Goal: Task Accomplishment & Management: Use online tool/utility

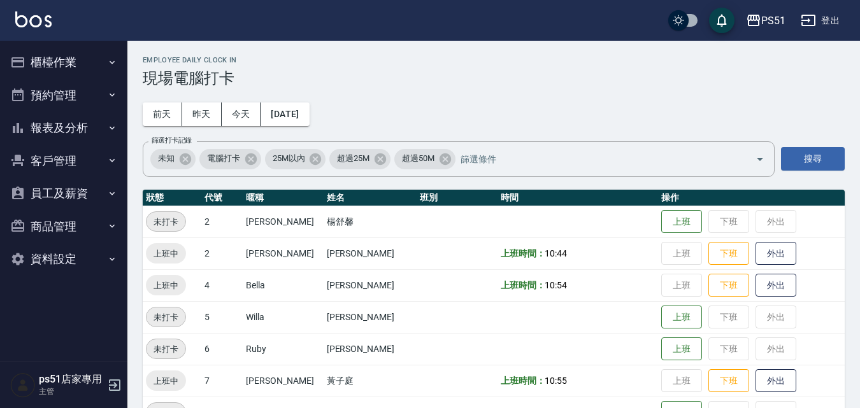
drag, startPoint x: 61, startPoint y: 60, endPoint x: 68, endPoint y: 96, distance: 37.0
click at [61, 59] on button "櫃檯作業" at bounding box center [63, 62] width 117 height 33
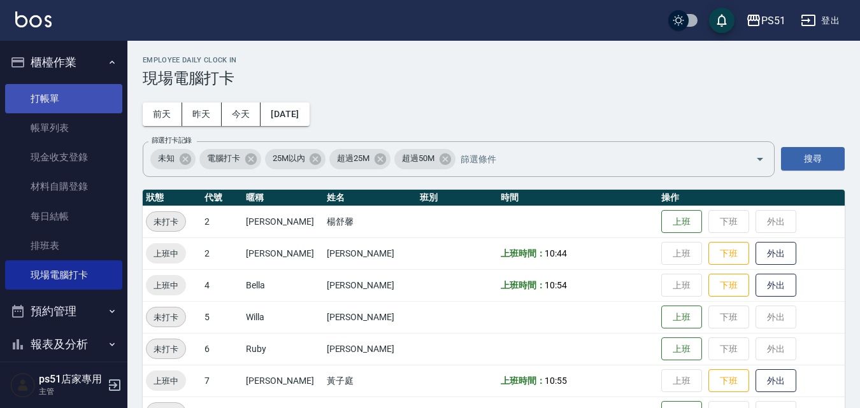
click at [68, 107] on link "打帳單" at bounding box center [63, 98] width 117 height 29
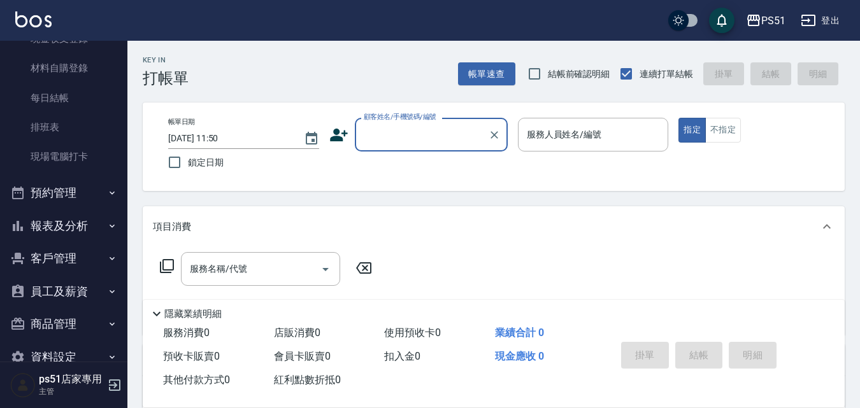
scroll to position [145, 0]
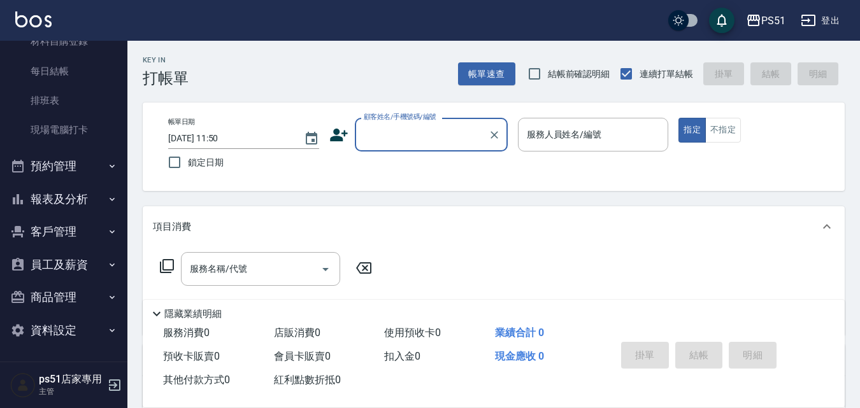
click at [69, 297] on button "商品管理" at bounding box center [63, 297] width 117 height 33
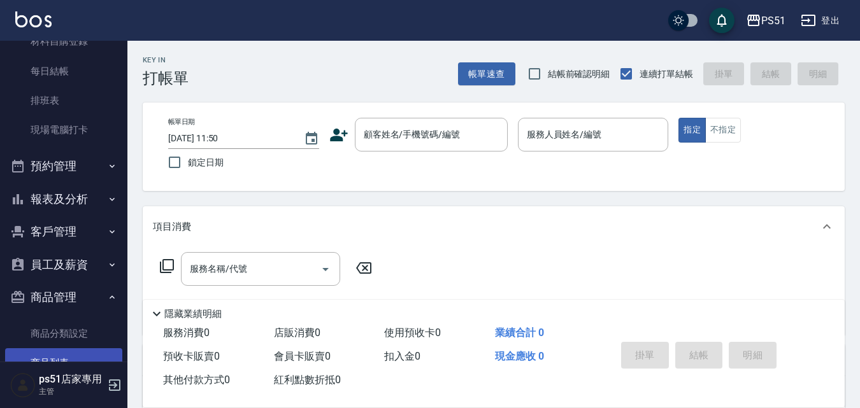
click at [76, 350] on link "商品列表" at bounding box center [63, 362] width 117 height 29
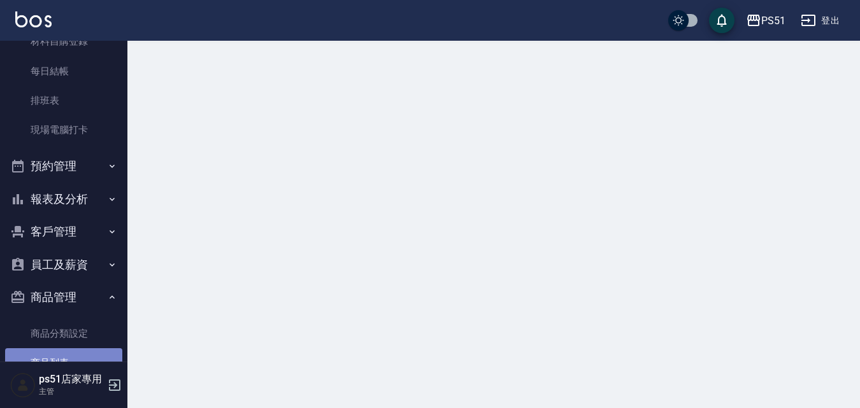
click at [76, 350] on link "商品列表" at bounding box center [63, 362] width 117 height 29
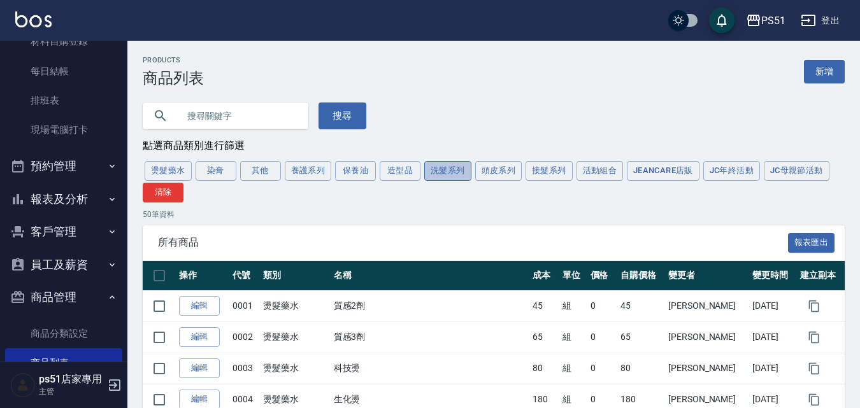
click at [453, 171] on button "洗髮系列" at bounding box center [447, 171] width 47 height 20
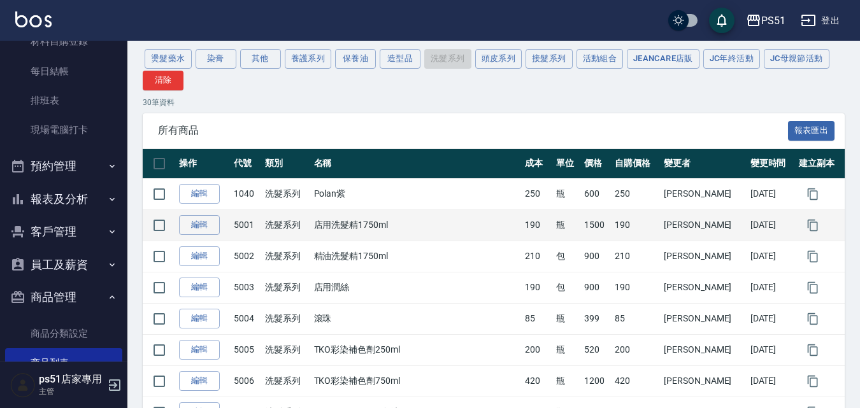
scroll to position [148, 0]
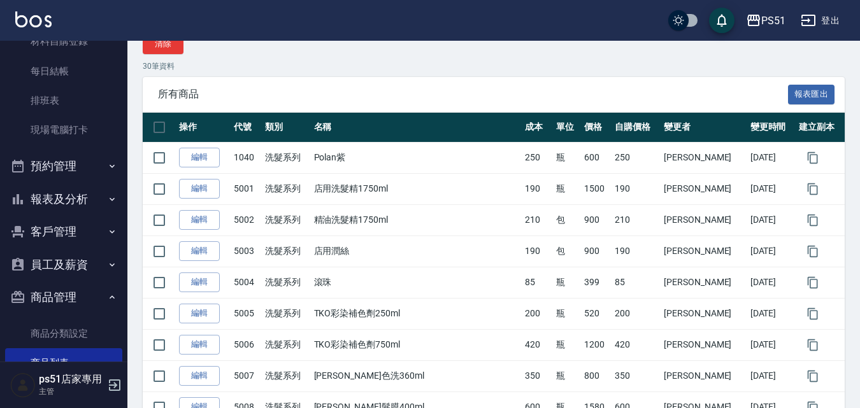
click at [74, 194] on button "報表及分析" at bounding box center [63, 199] width 117 height 33
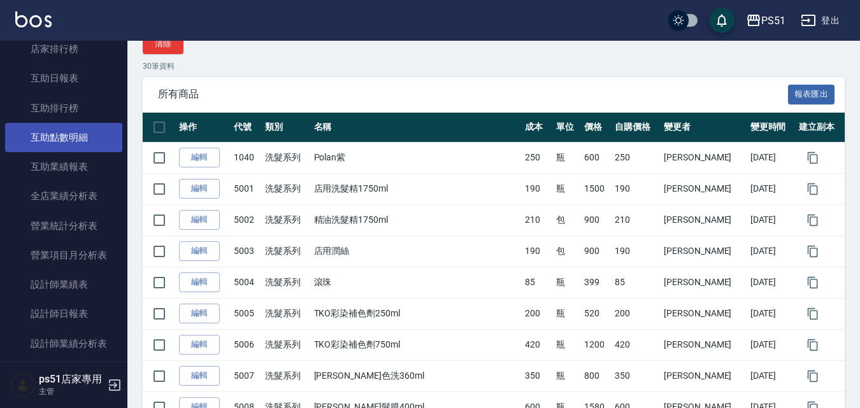
scroll to position [443, 0]
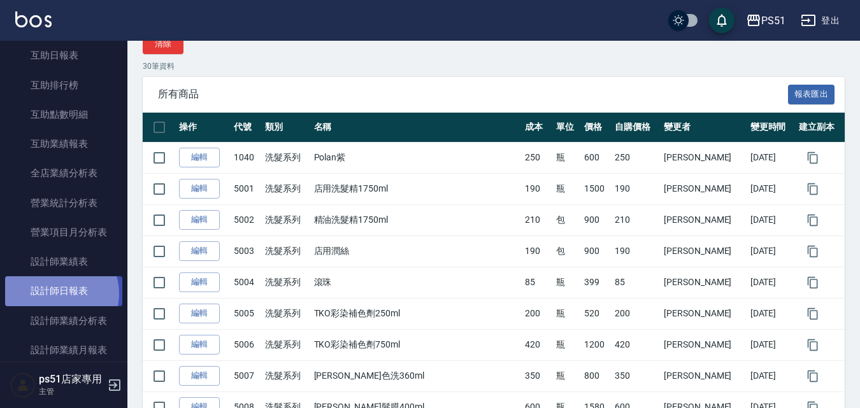
click at [59, 294] on link "設計師日報表" at bounding box center [63, 290] width 117 height 29
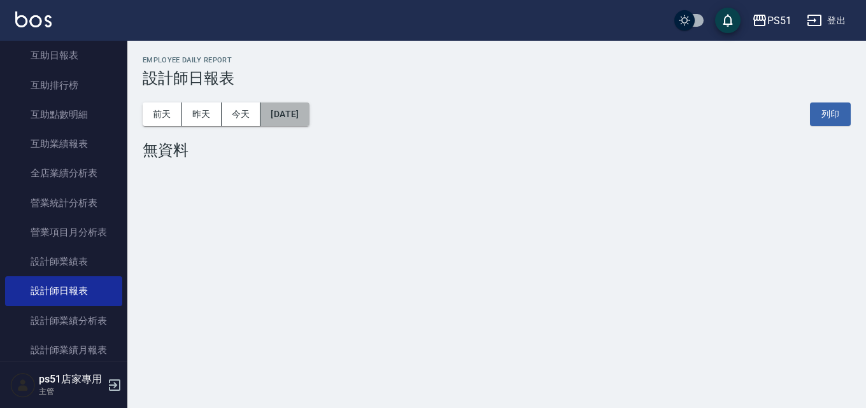
click at [301, 111] on button "[DATE]" at bounding box center [285, 115] width 48 height 24
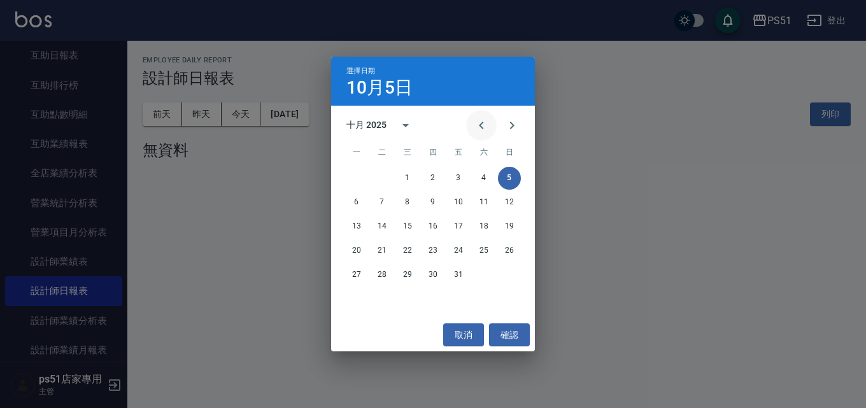
click at [484, 125] on icon "Previous month" at bounding box center [481, 125] width 15 height 15
click at [480, 124] on icon "Previous month" at bounding box center [481, 125] width 15 height 15
click at [433, 226] on button "14" at bounding box center [433, 226] width 23 height 23
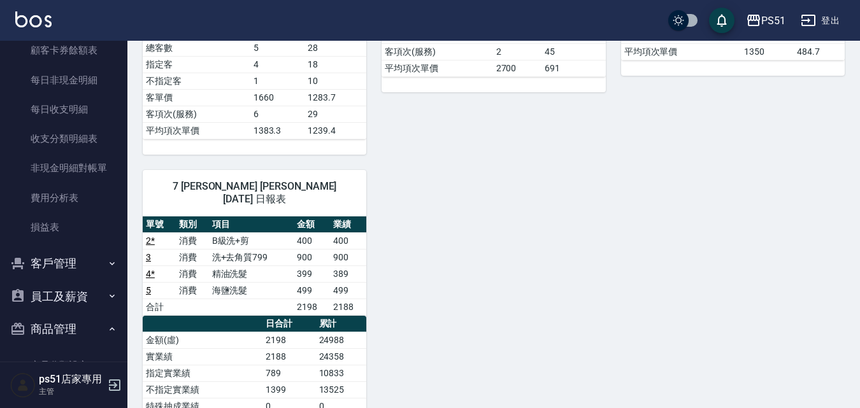
scroll to position [1138, 0]
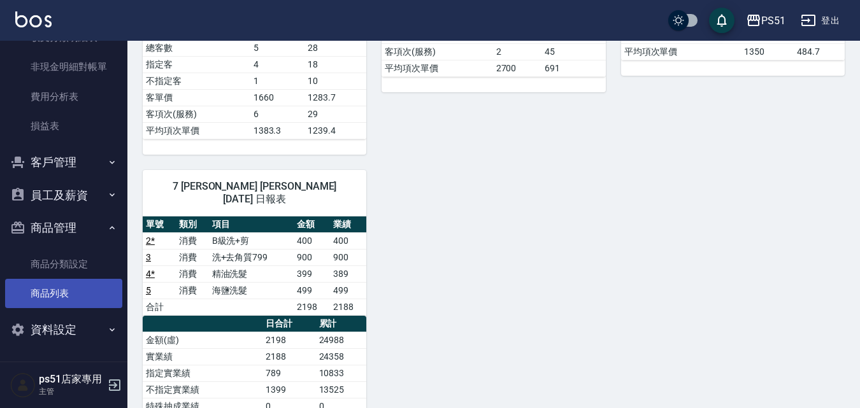
click at [73, 292] on link "商品列表" at bounding box center [63, 293] width 117 height 29
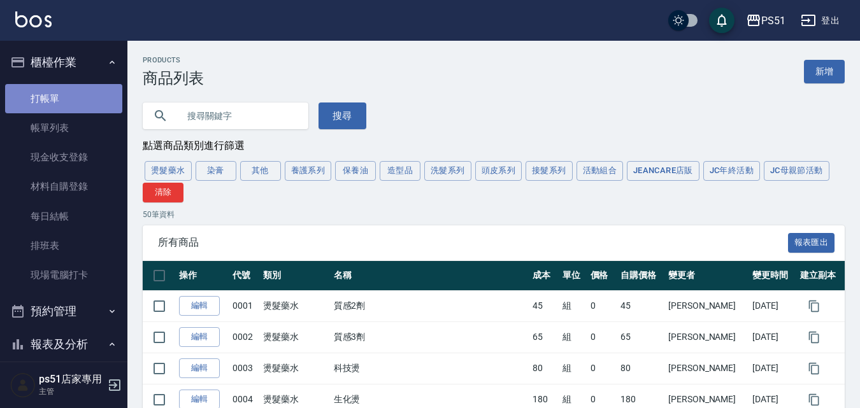
click at [78, 99] on link "打帳單" at bounding box center [63, 98] width 117 height 29
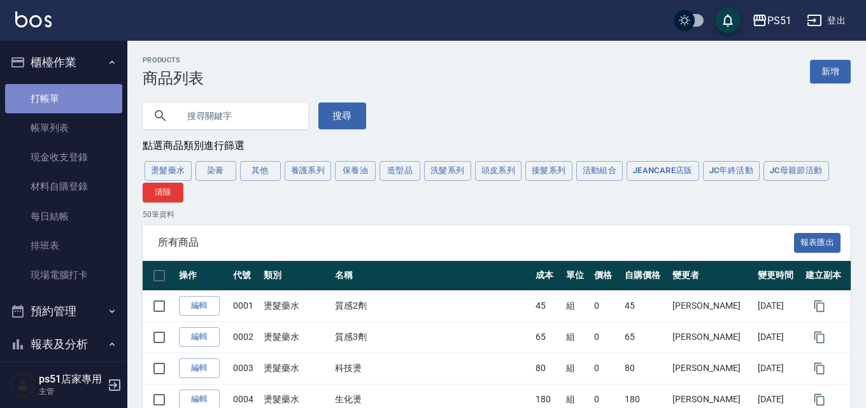
click at [78, 99] on link "打帳單" at bounding box center [63, 98] width 117 height 29
